Goal: Task Accomplishment & Management: Complete application form

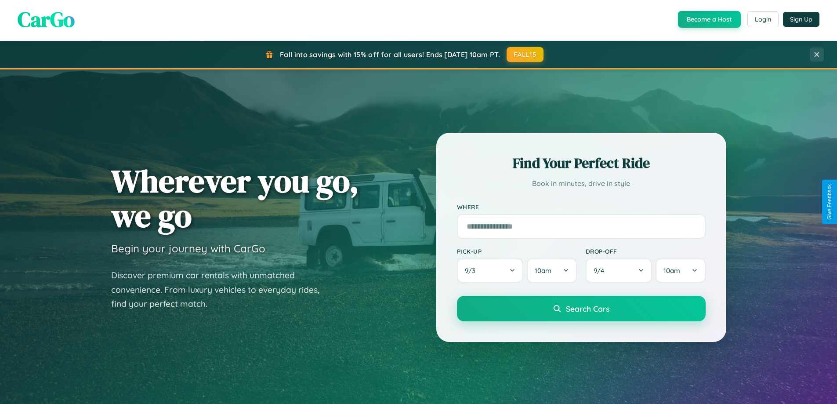
scroll to position [1690, 0]
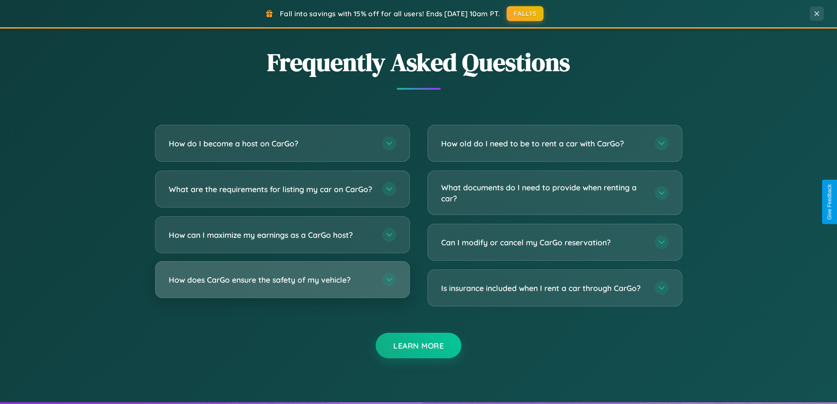
click at [282, 285] on h3 "How does CarGo ensure the safety of my vehicle?" at bounding box center [271, 279] width 205 height 11
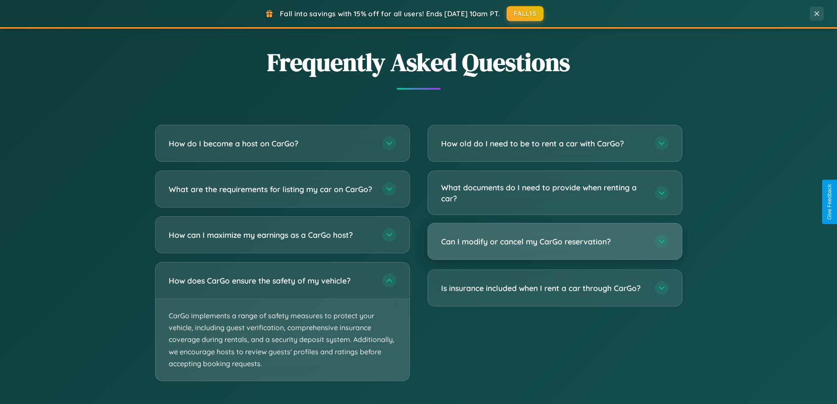
click at [554, 241] on h3 "Can I modify or cancel my CarGo reservation?" at bounding box center [543, 241] width 205 height 11
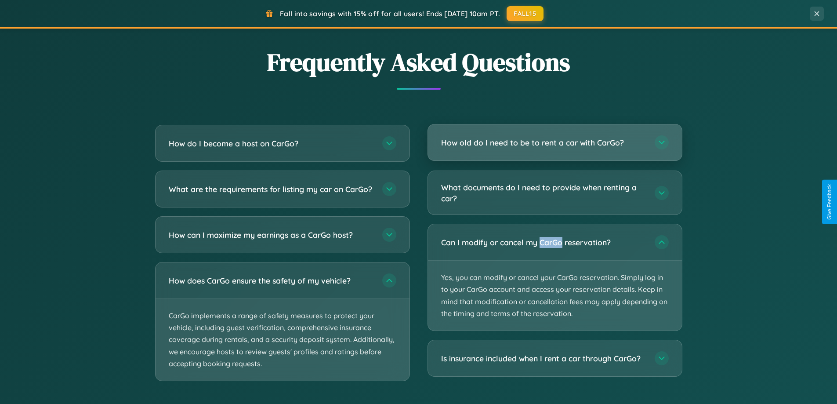
click at [554, 143] on h3 "How old do I need to be to rent a car with CarGo?" at bounding box center [543, 142] width 205 height 11
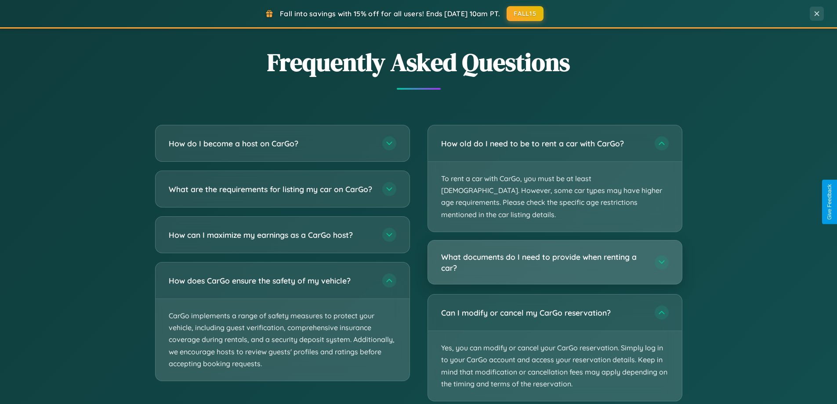
click at [554, 251] on h3 "What documents do I need to provide when renting a car?" at bounding box center [543, 262] width 205 height 22
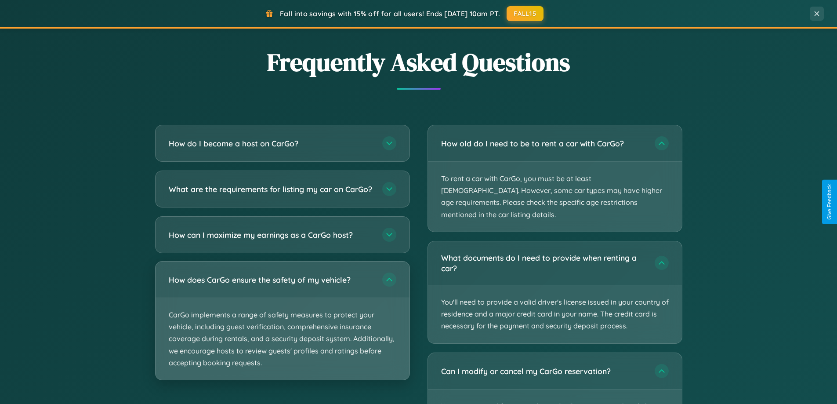
click at [282, 328] on p "CarGo implements a range of safety measures to protect your vehicle, including …" at bounding box center [282, 339] width 254 height 82
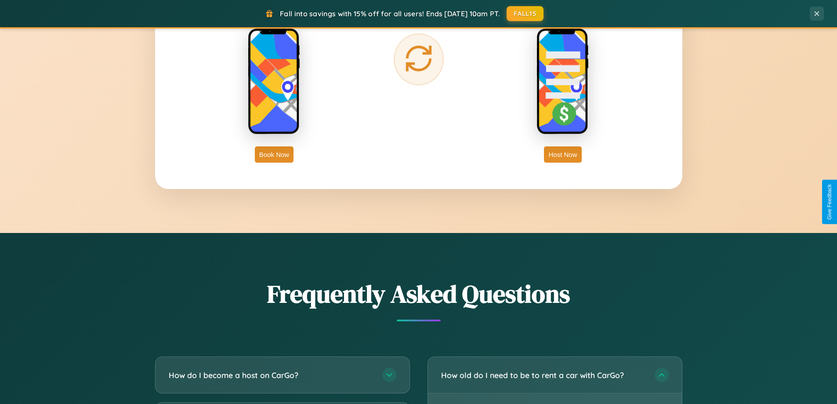
scroll to position [1411, 0]
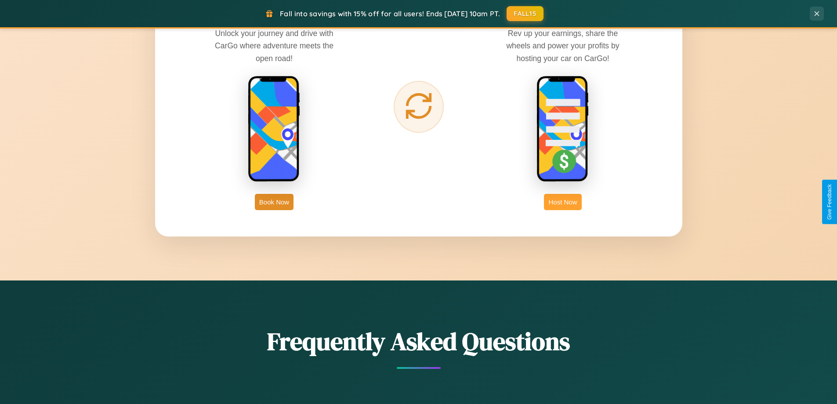
click at [563, 202] on button "Host Now" at bounding box center [562, 202] width 37 height 16
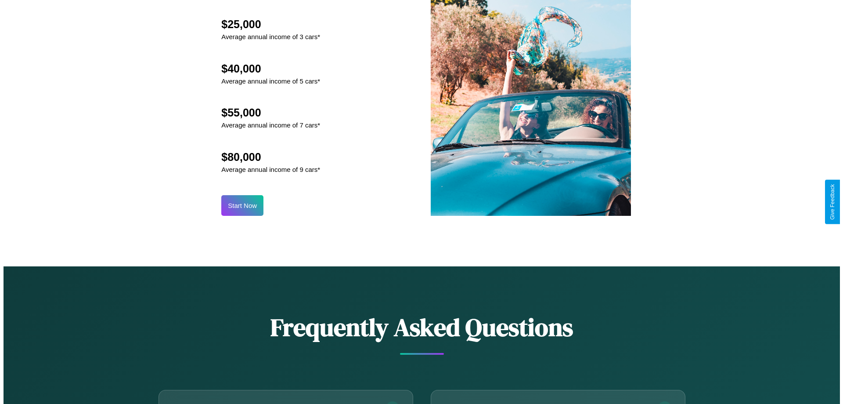
scroll to position [916, 0]
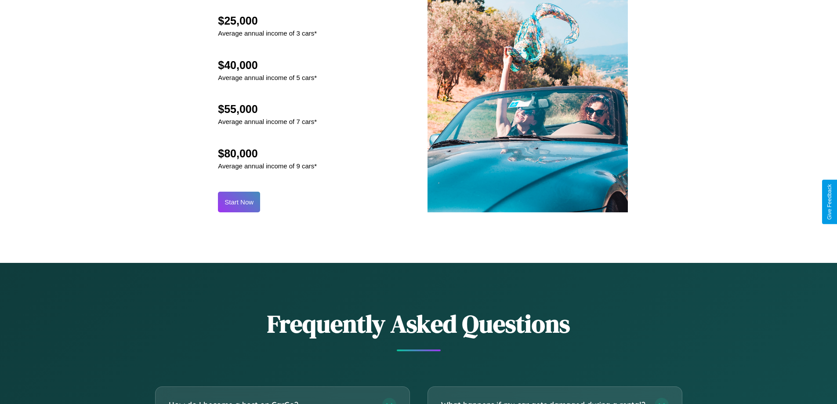
click at [239, 202] on button "Start Now" at bounding box center [239, 201] width 42 height 21
